Goal: Navigation & Orientation: Find specific page/section

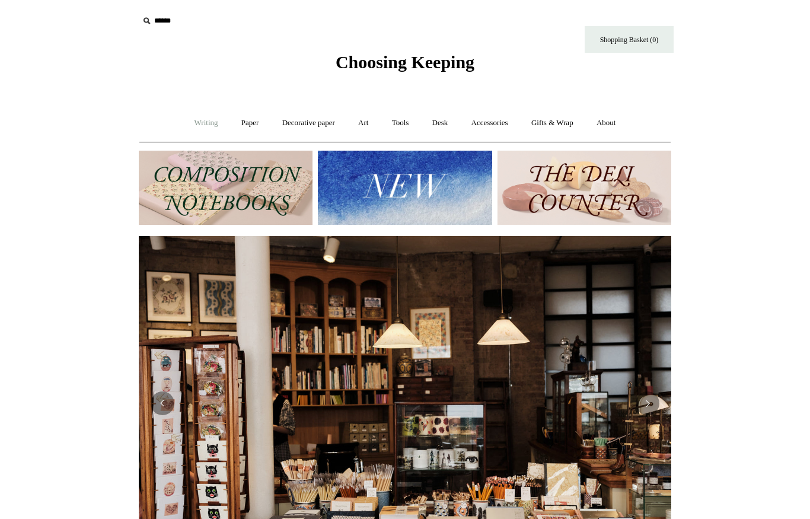
click at [209, 124] on link "Writing +" at bounding box center [206, 122] width 45 height 31
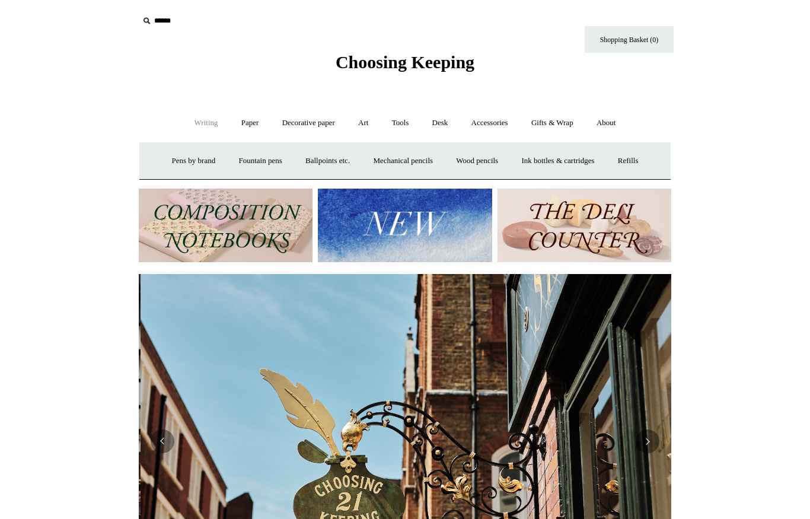
scroll to position [0, 532]
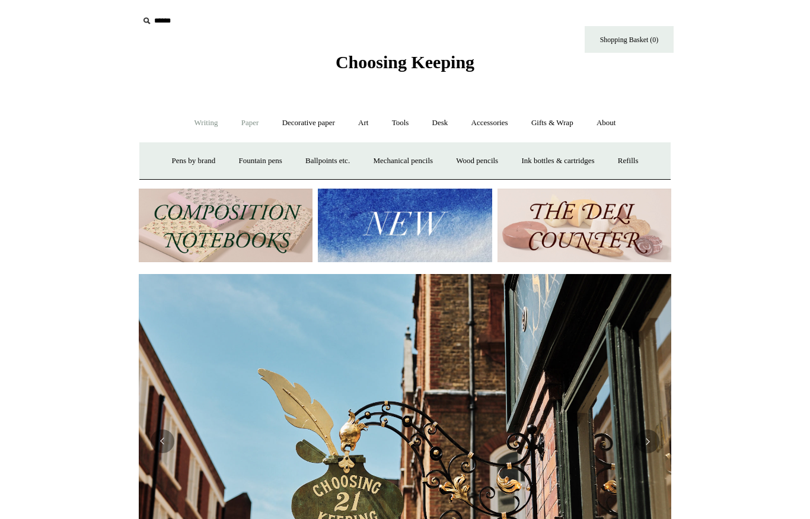
click at [255, 127] on link "Paper +" at bounding box center [250, 122] width 39 height 31
click at [305, 159] on link "📆 Dated Diaries 📆" at bounding box center [312, 160] width 87 height 31
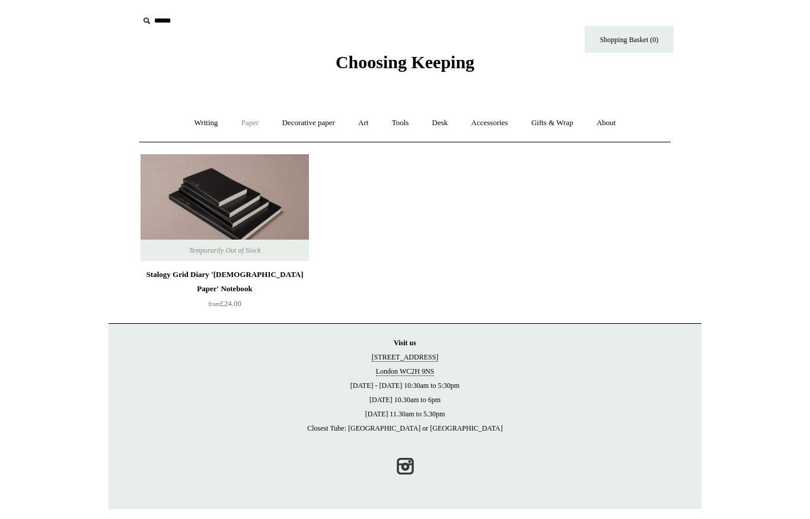
click at [245, 124] on link "Paper +" at bounding box center [250, 122] width 39 height 31
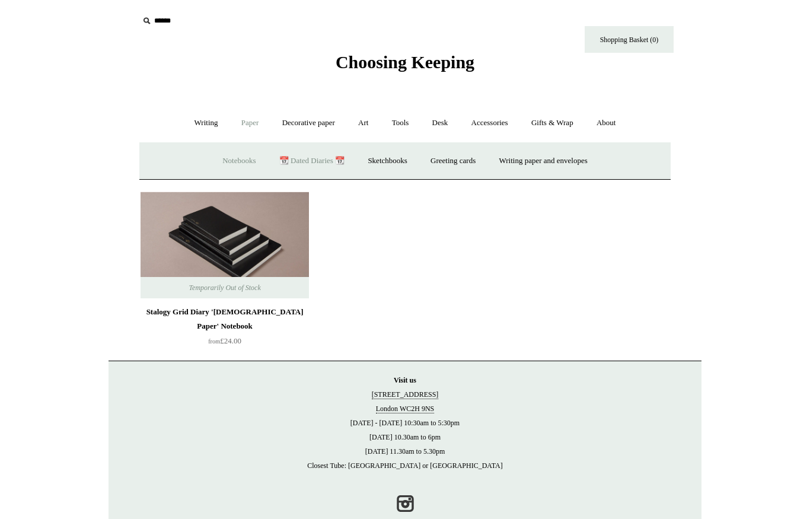
click at [232, 163] on link "Notebooks +" at bounding box center [239, 160] width 55 height 31
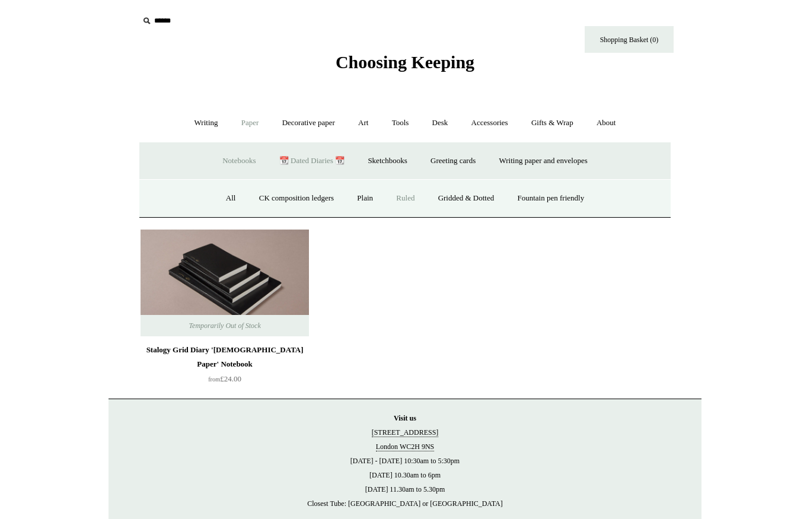
click at [399, 200] on link "Ruled" at bounding box center [405, 198] width 40 height 31
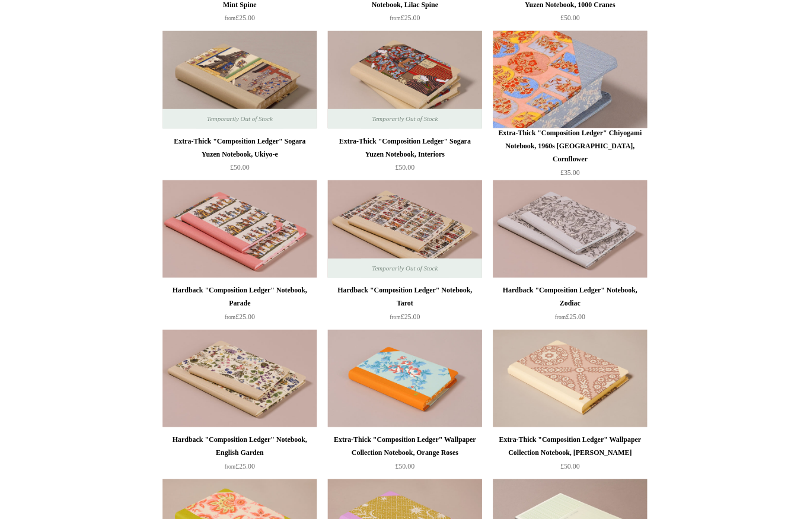
scroll to position [1798, 0]
